Goal: Navigation & Orientation: Find specific page/section

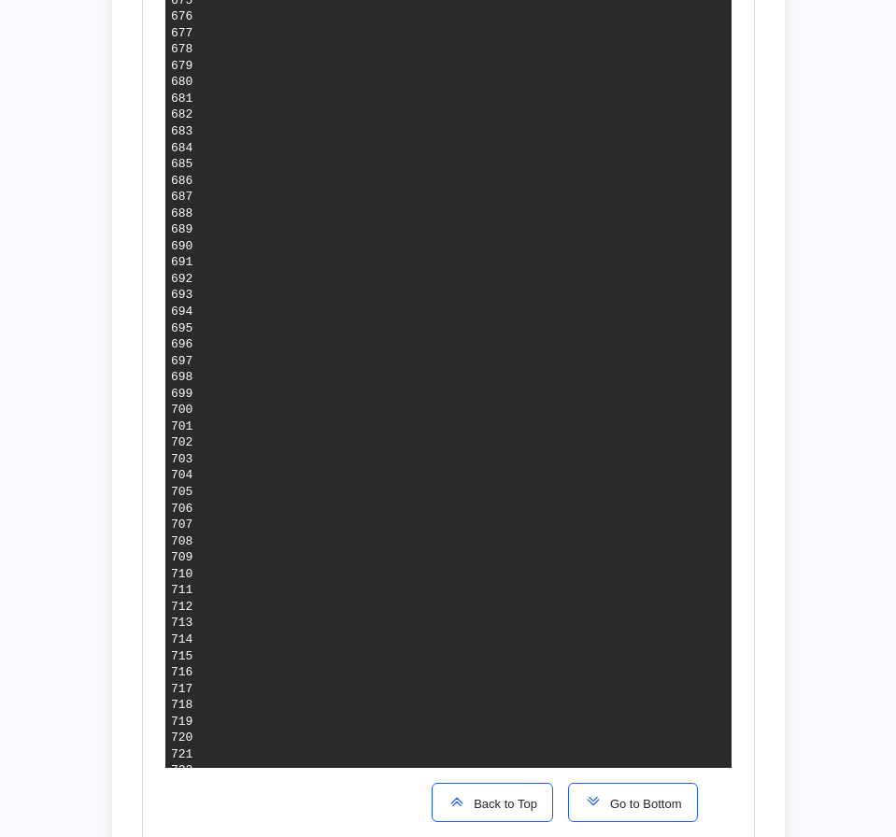
scroll to position [1531, 0]
click at [524, 797] on span "Back to Top" at bounding box center [501, 804] width 71 height 14
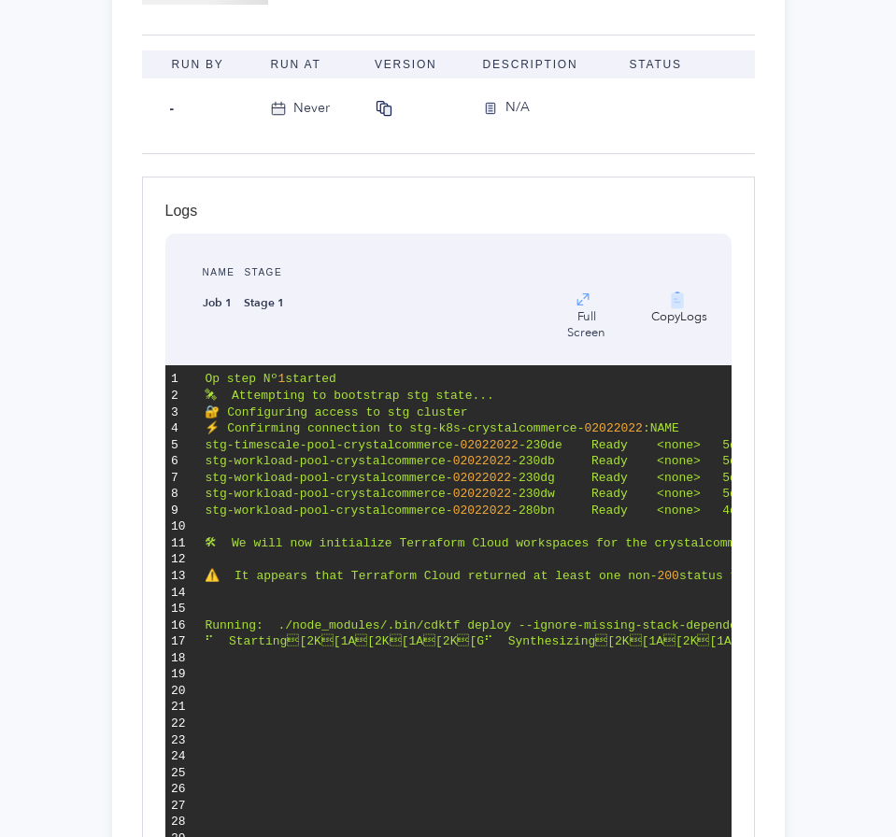
scroll to position [0, 0]
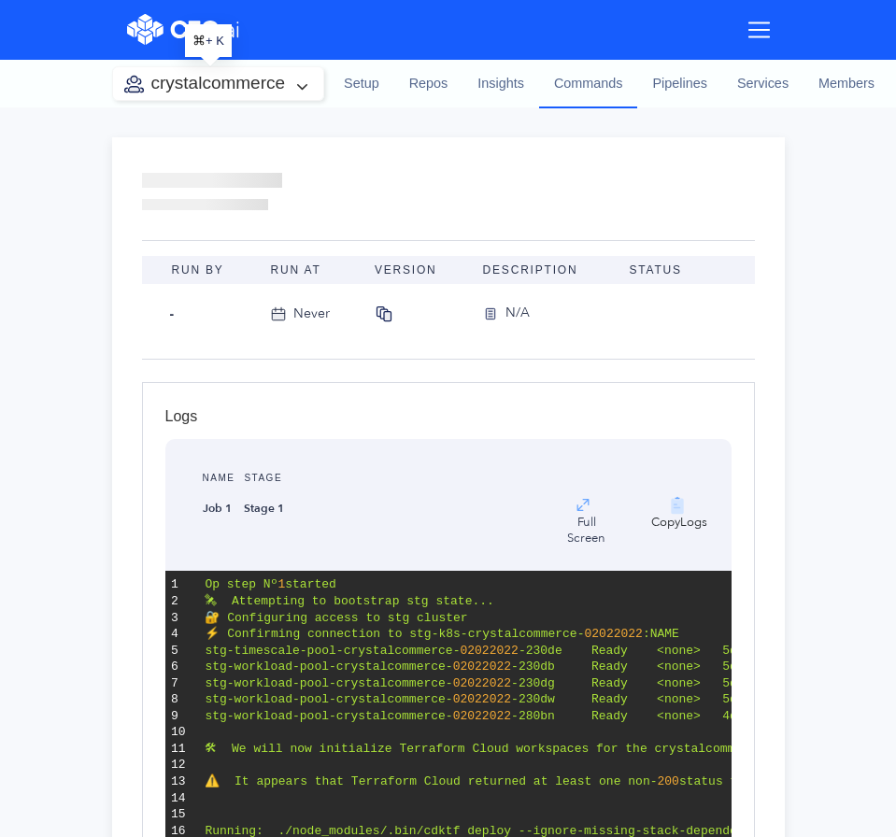
click at [243, 90] on button "crystalcommerce" at bounding box center [218, 83] width 211 height 33
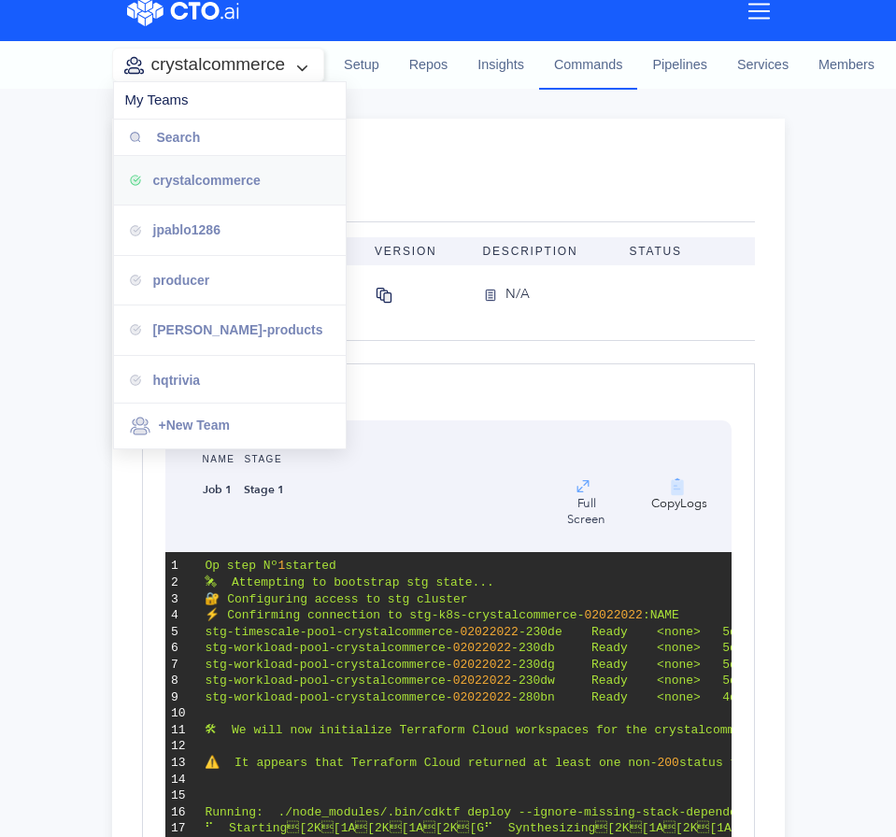
click at [265, 201] on div "crystalcommerce" at bounding box center [230, 180] width 232 height 49
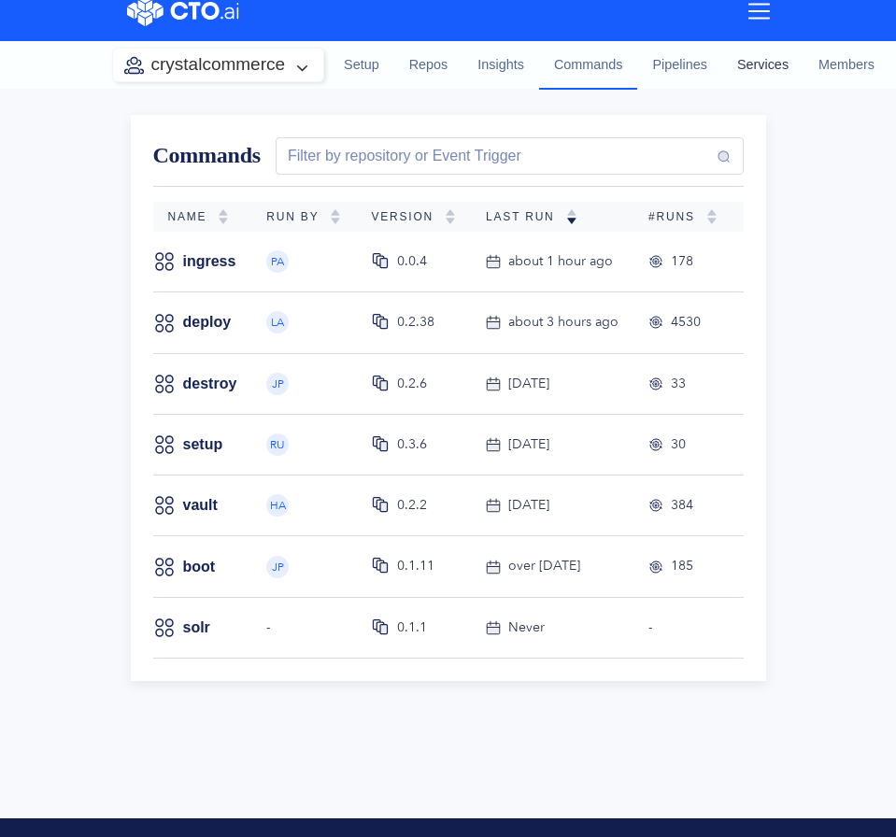
click at [740, 71] on link "Services" at bounding box center [762, 65] width 81 height 50
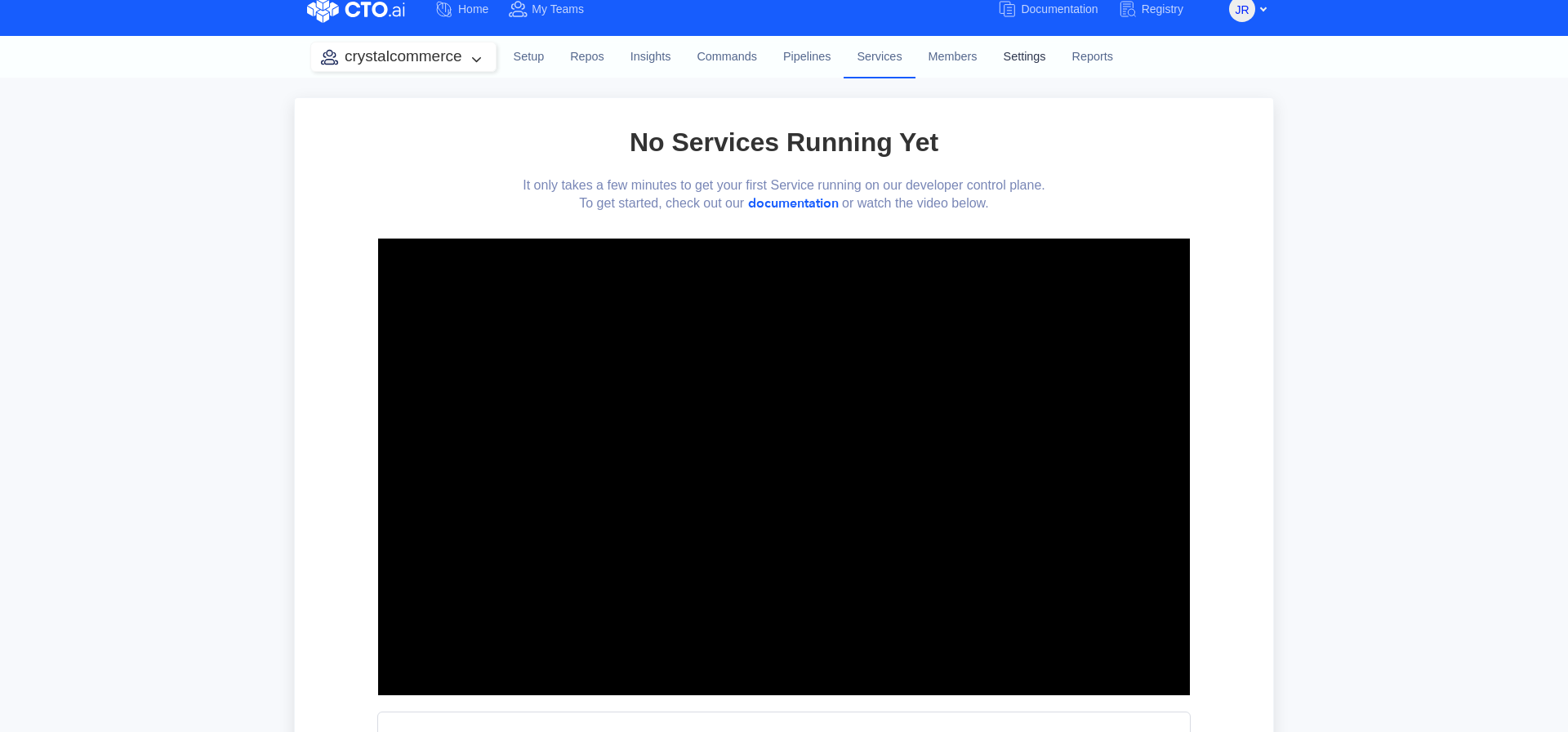
click at [783, 45] on link "Settings" at bounding box center [1025, 57] width 68 height 44
